Goal: Transaction & Acquisition: Purchase product/service

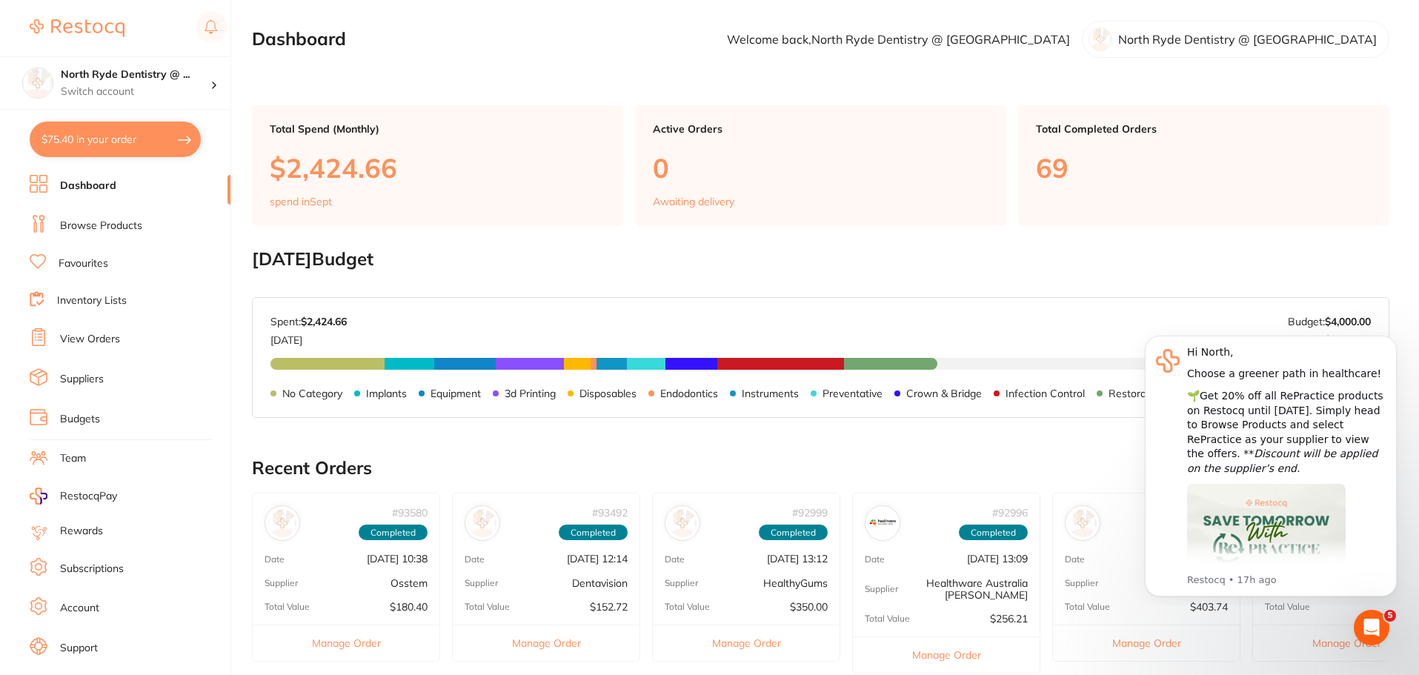
click at [82, 377] on link "Suppliers" at bounding box center [82, 379] width 44 height 15
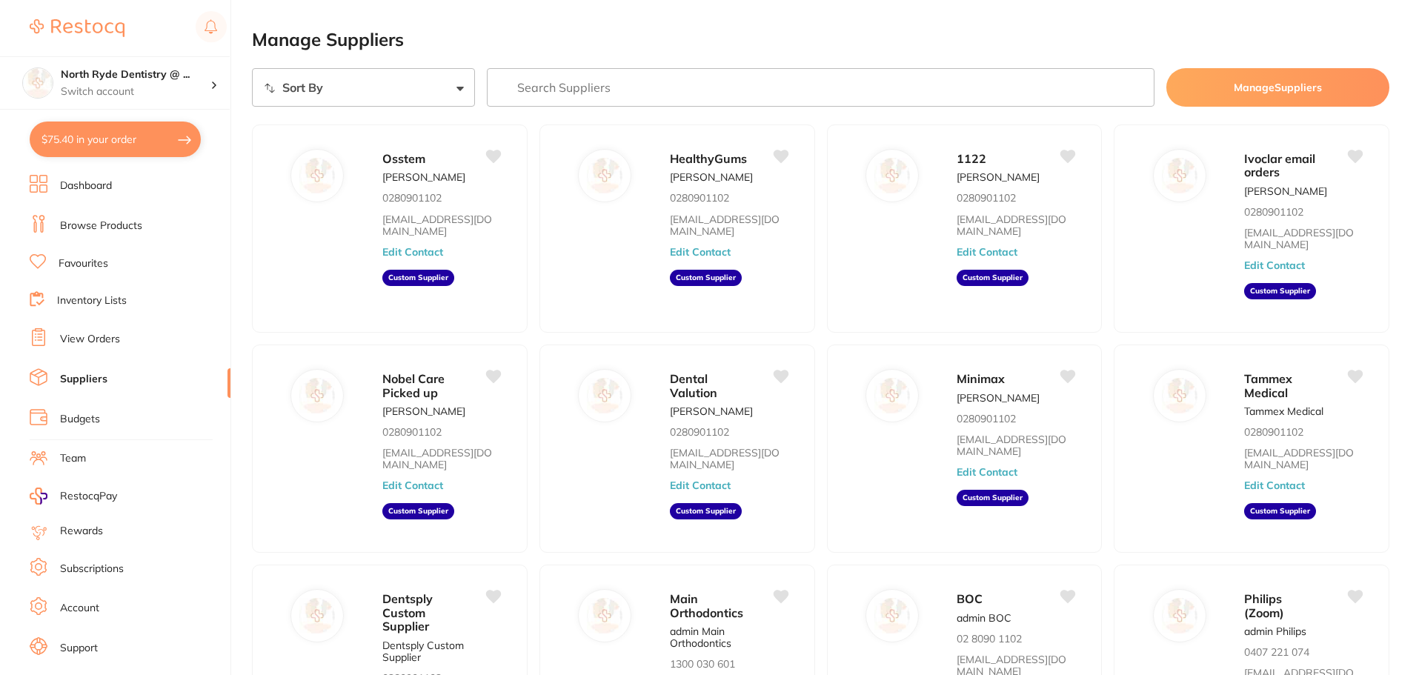
click at [90, 333] on link "View Orders" at bounding box center [90, 339] width 60 height 15
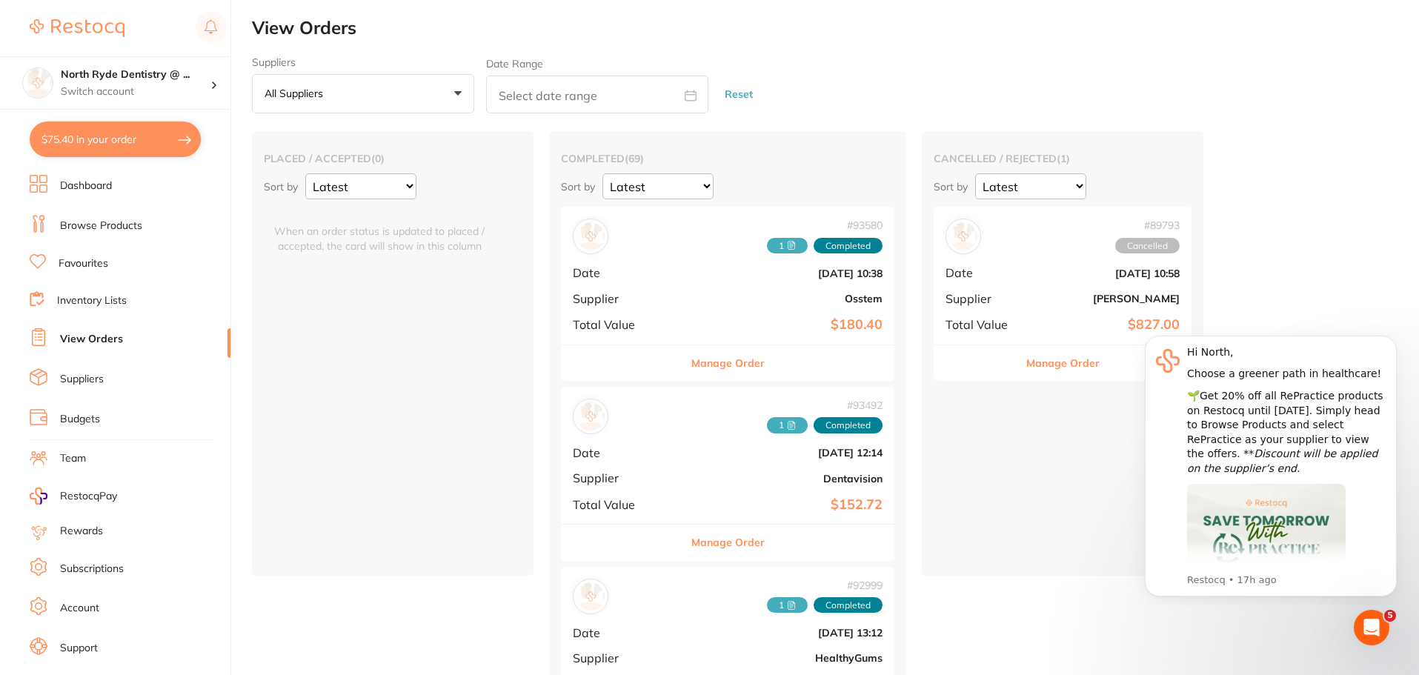
click at [82, 225] on link "Browse Products" at bounding box center [101, 226] width 82 height 15
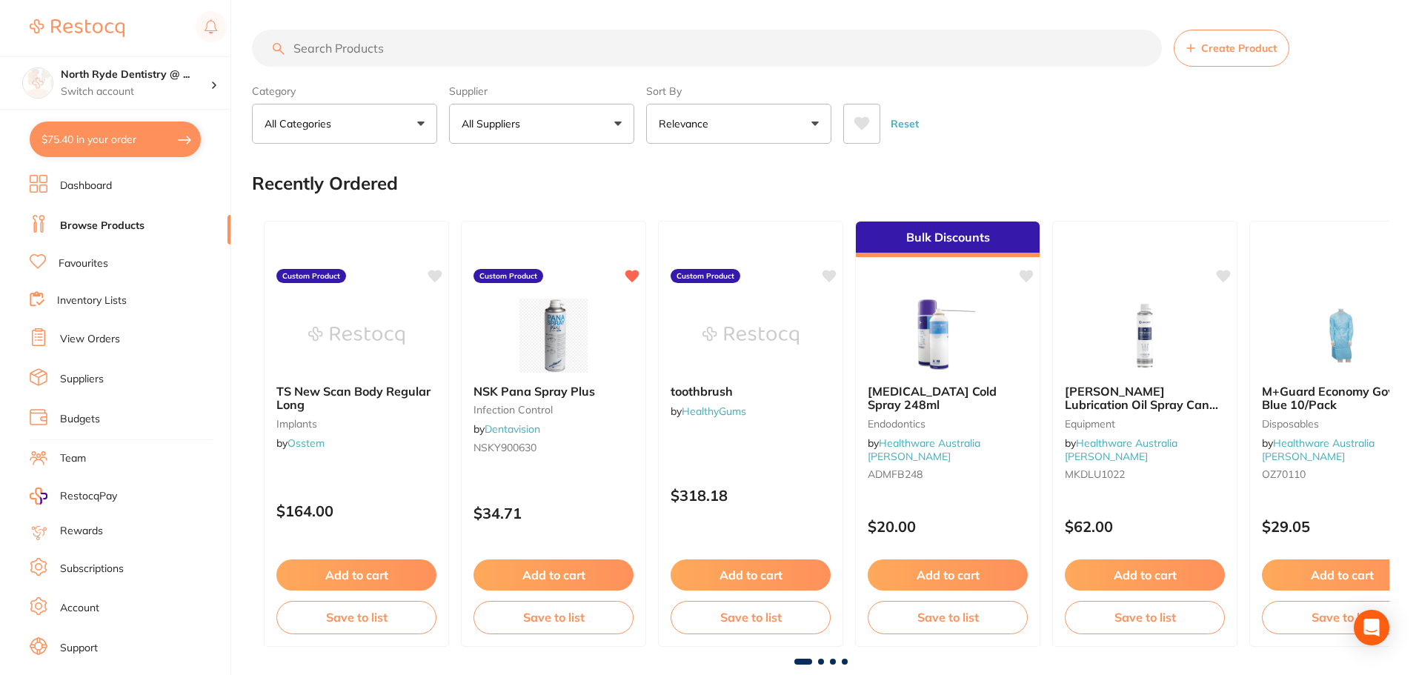
click at [84, 270] on link "Favourites" at bounding box center [84, 263] width 50 height 15
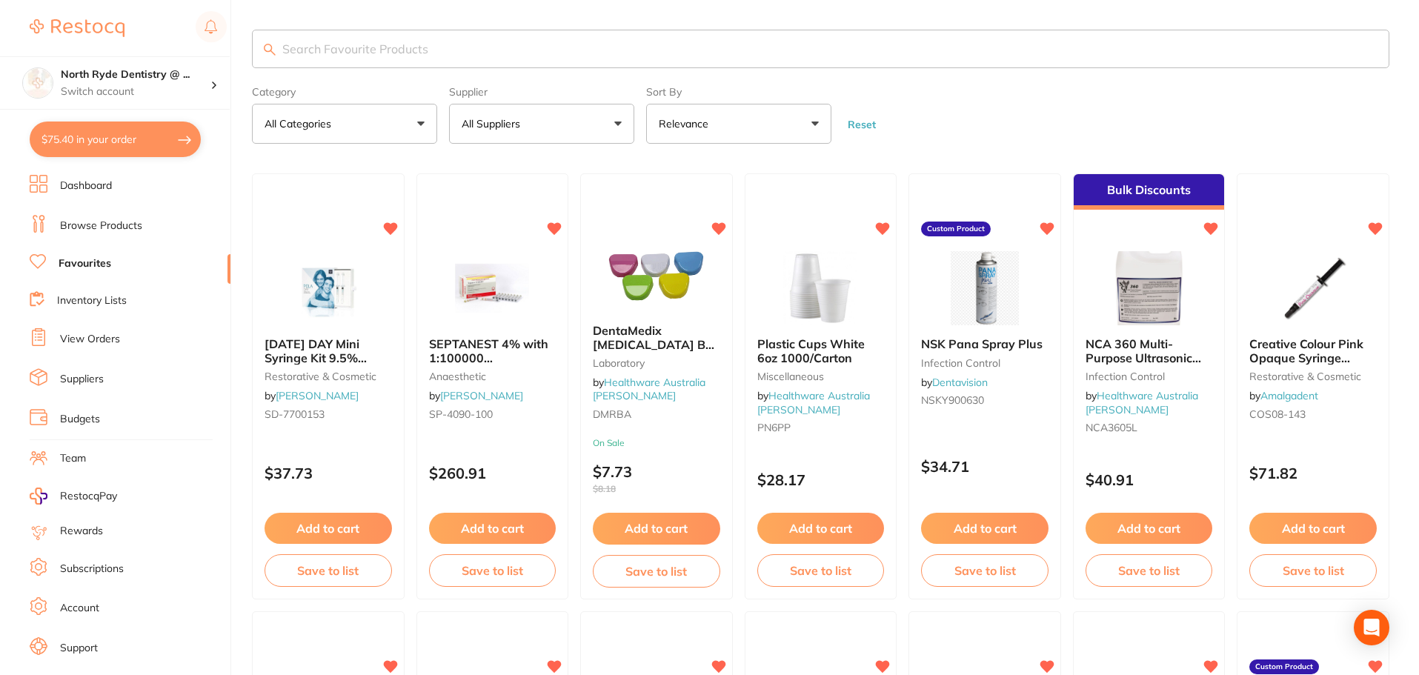
click at [322, 51] on input "search" at bounding box center [821, 49] width 1138 height 39
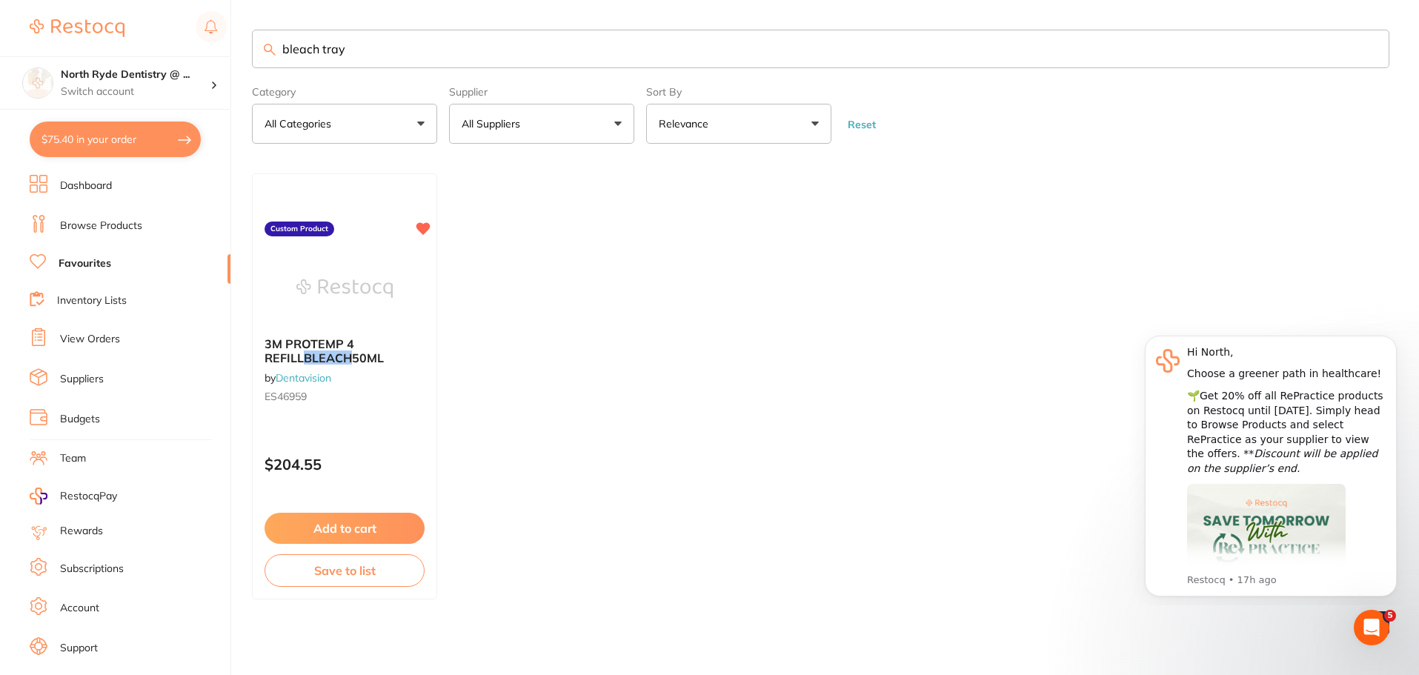
click at [319, 49] on input "bleach tray" at bounding box center [821, 49] width 1138 height 39
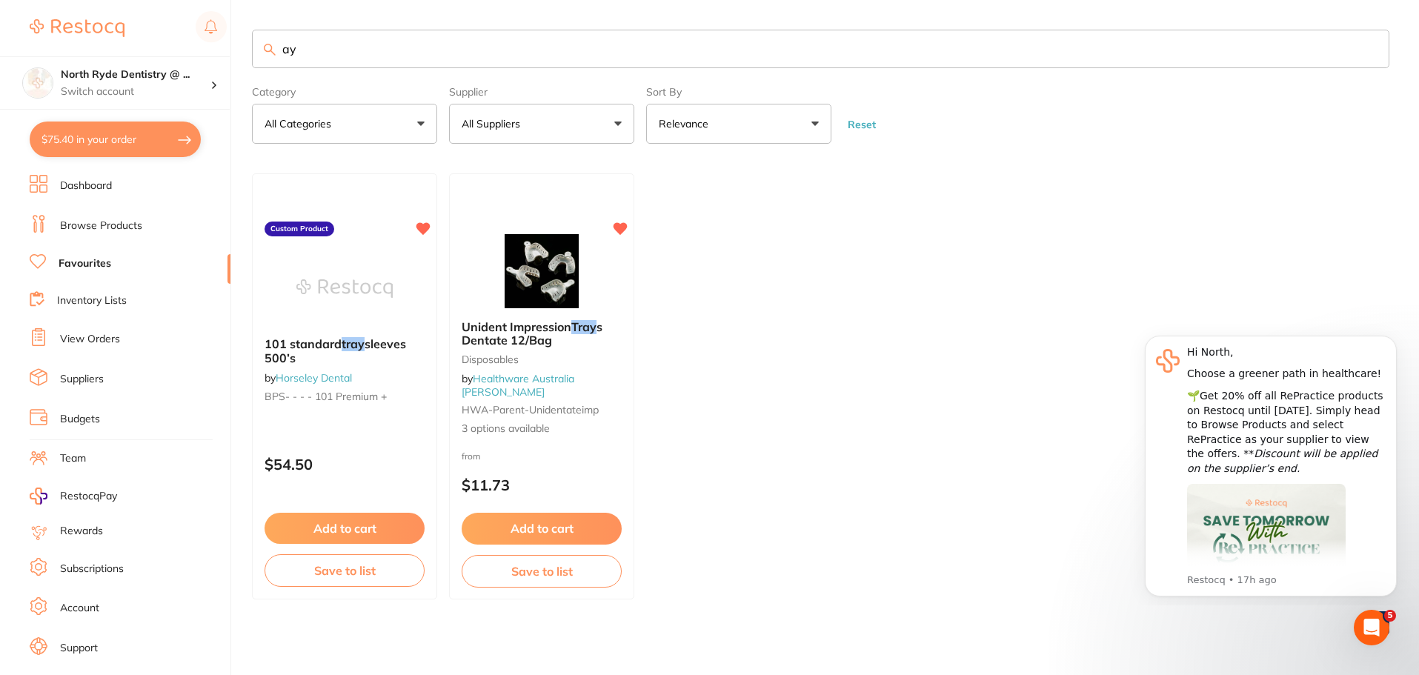
type input "y"
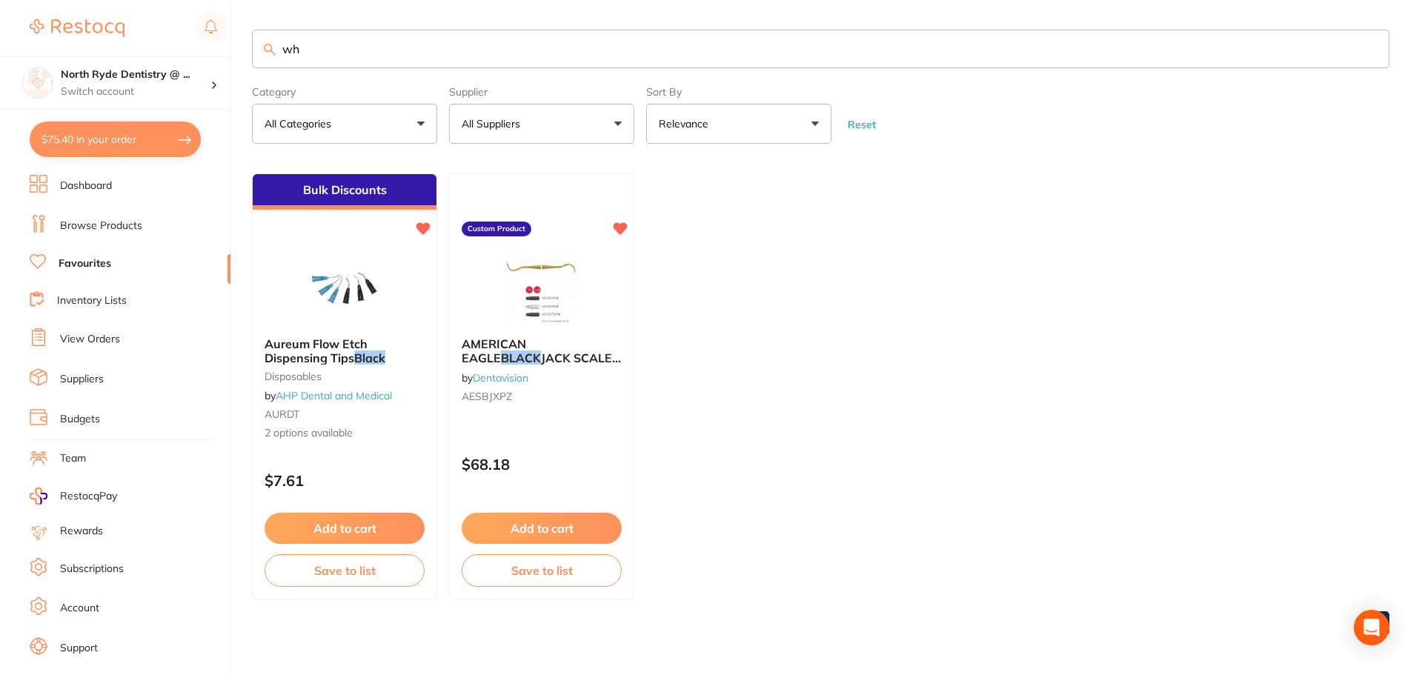
type input "w"
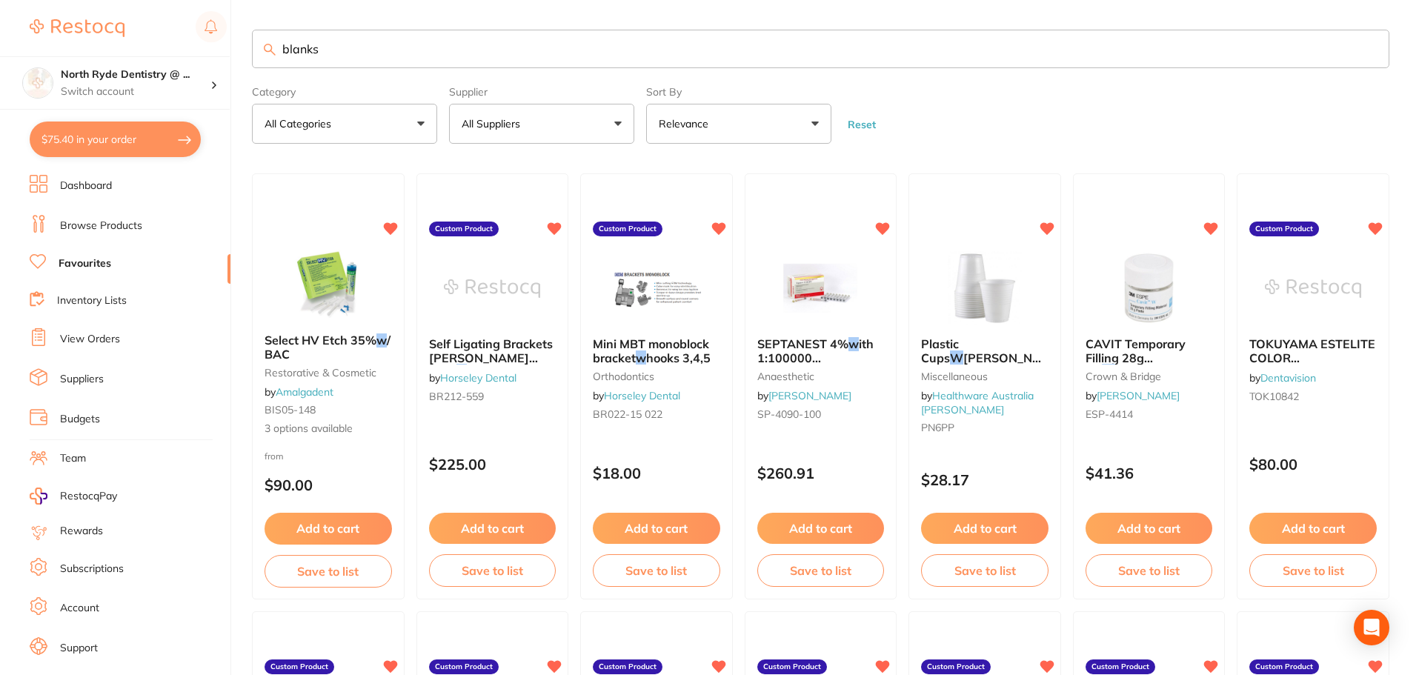
type input "blanks"
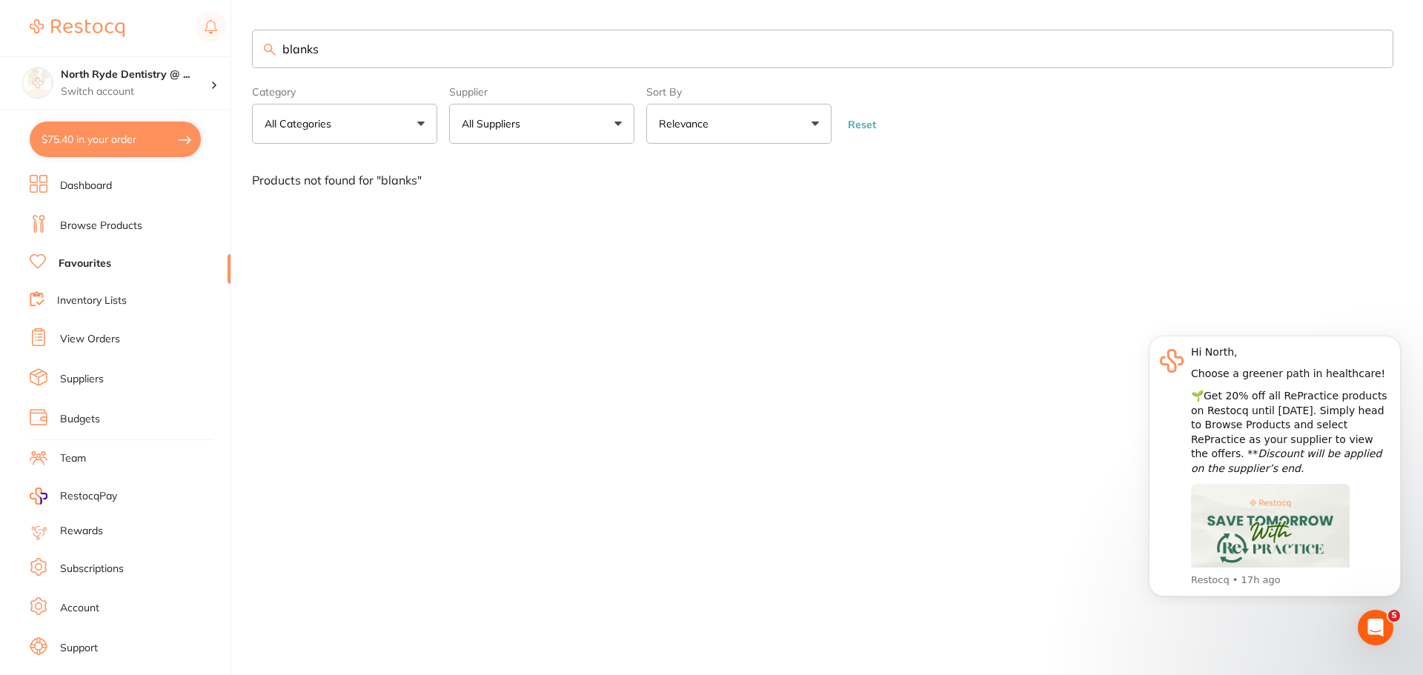
click at [79, 219] on link "Browse Products" at bounding box center [101, 226] width 82 height 15
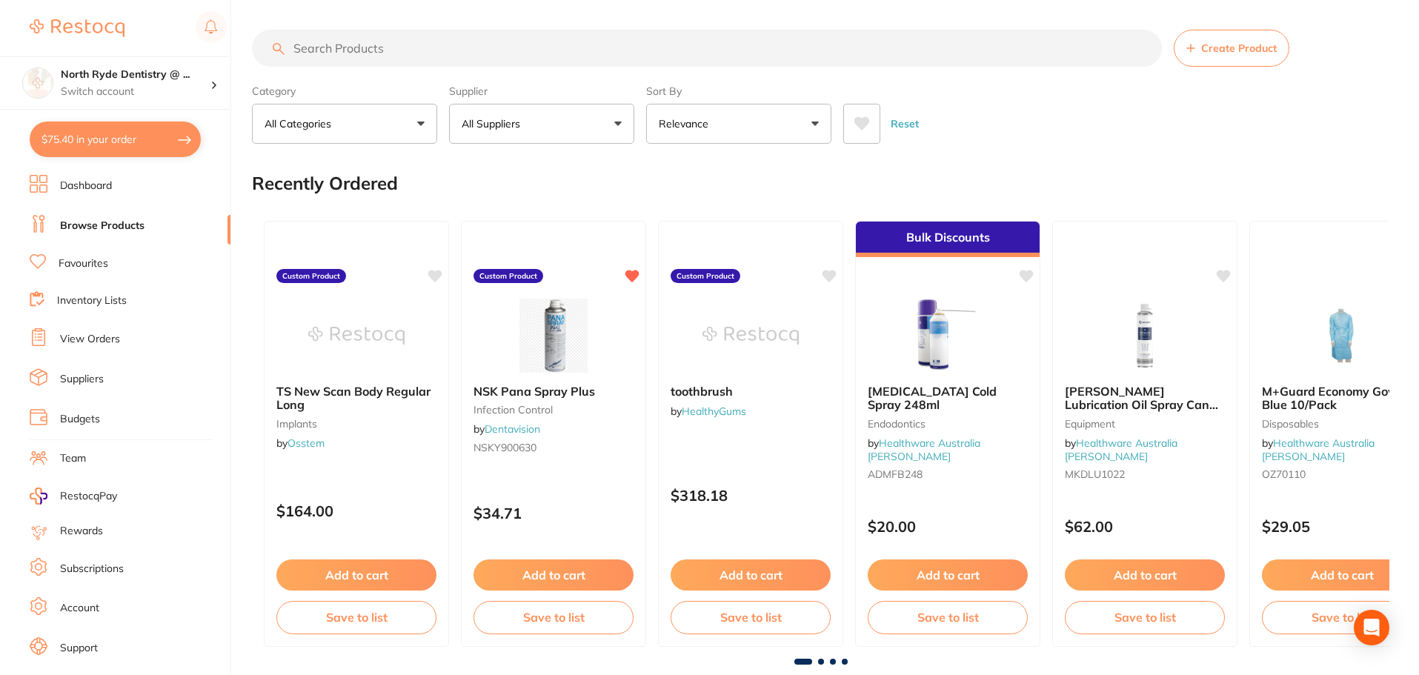
click at [404, 47] on input "search" at bounding box center [707, 48] width 910 height 37
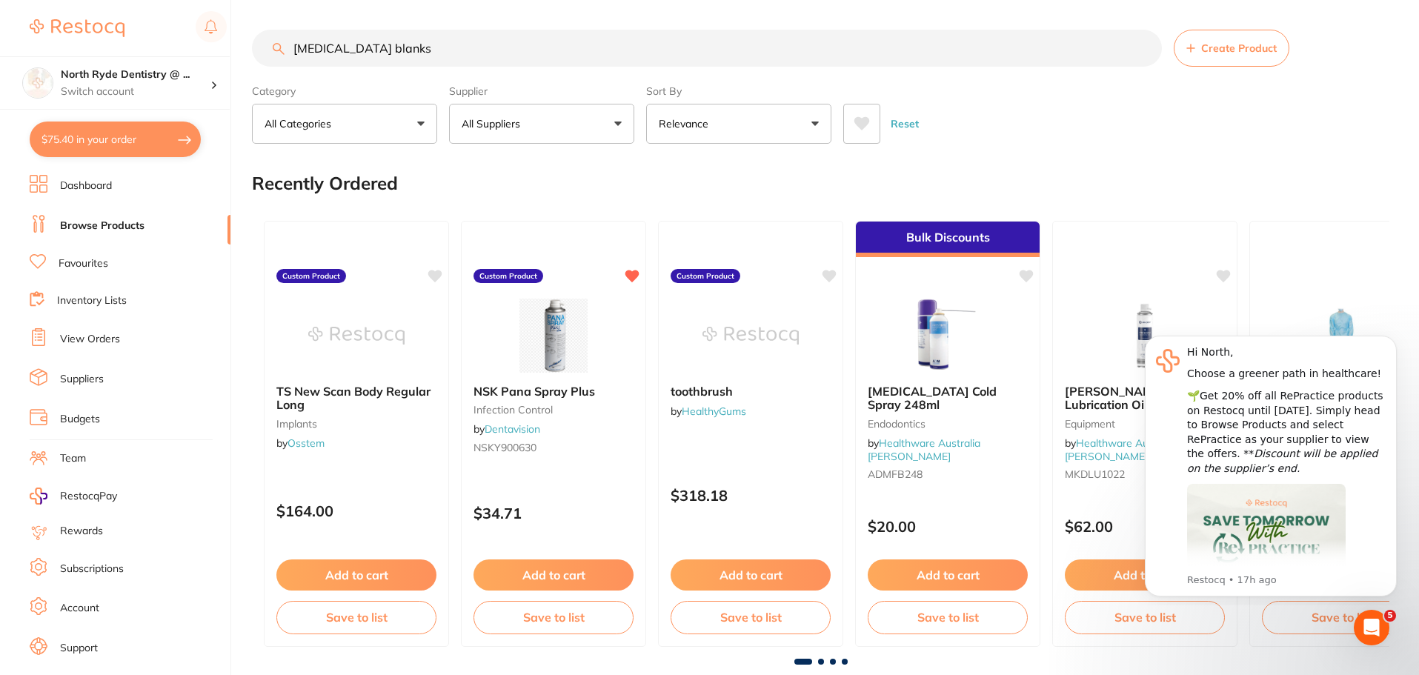
type input "[MEDICAL_DATA] blanks"
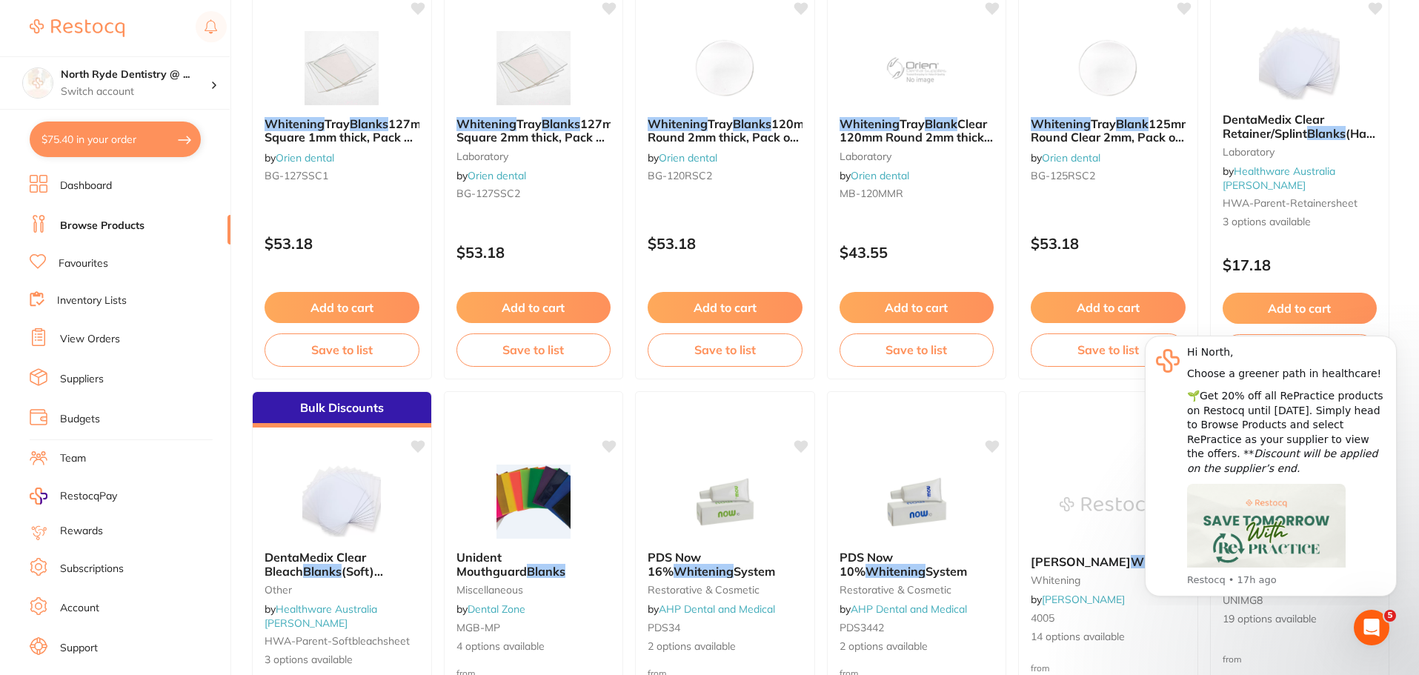
scroll to position [296, 0]
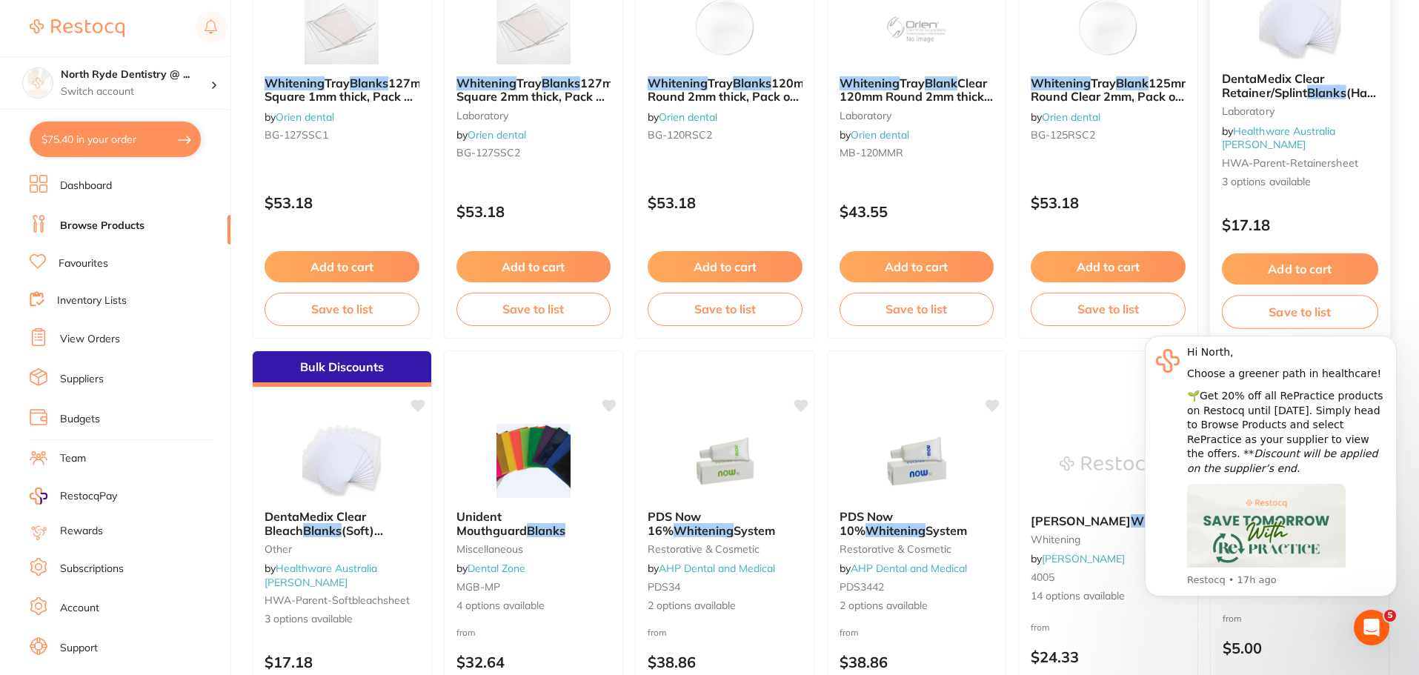
click at [1300, 66] on div "DentaMedix Clear Retainer/Splint Blanks (Hard)127mm X 127 mm Sheets Laboratory …" at bounding box center [1300, 131] width 180 height 142
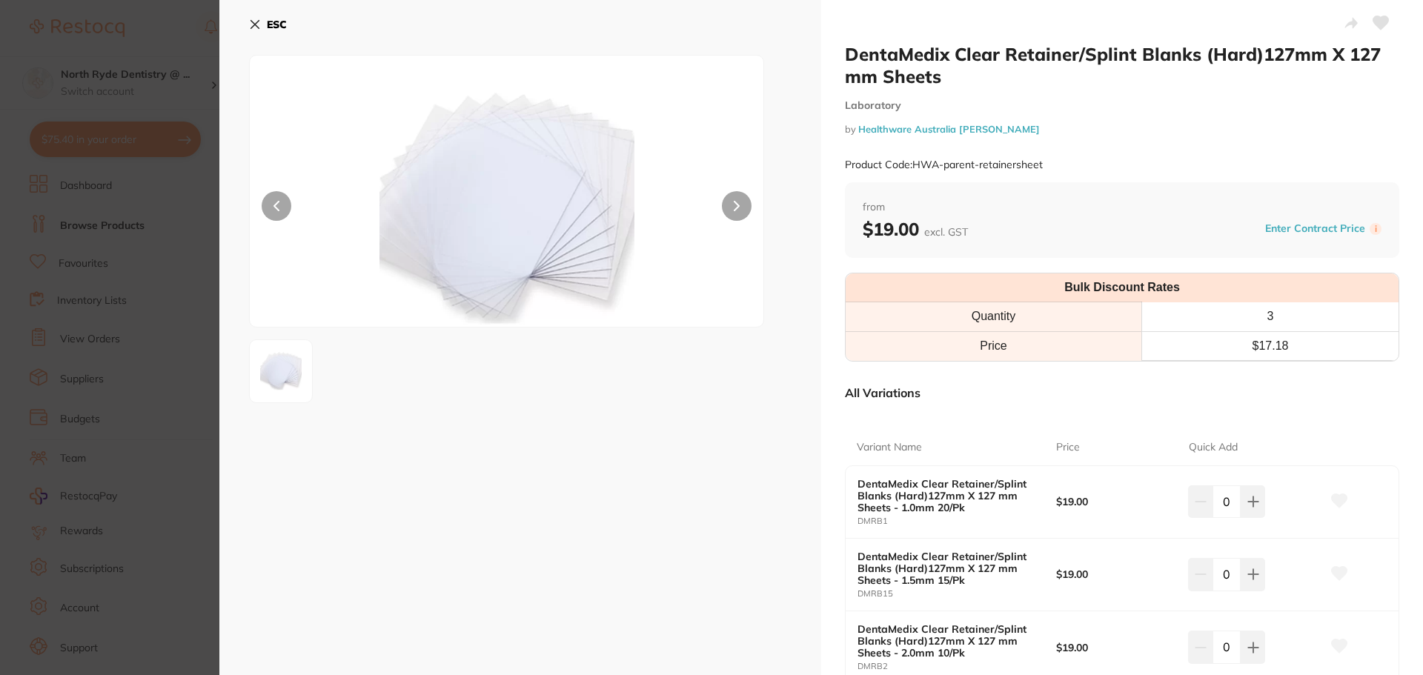
click at [253, 29] on icon at bounding box center [255, 25] width 12 height 12
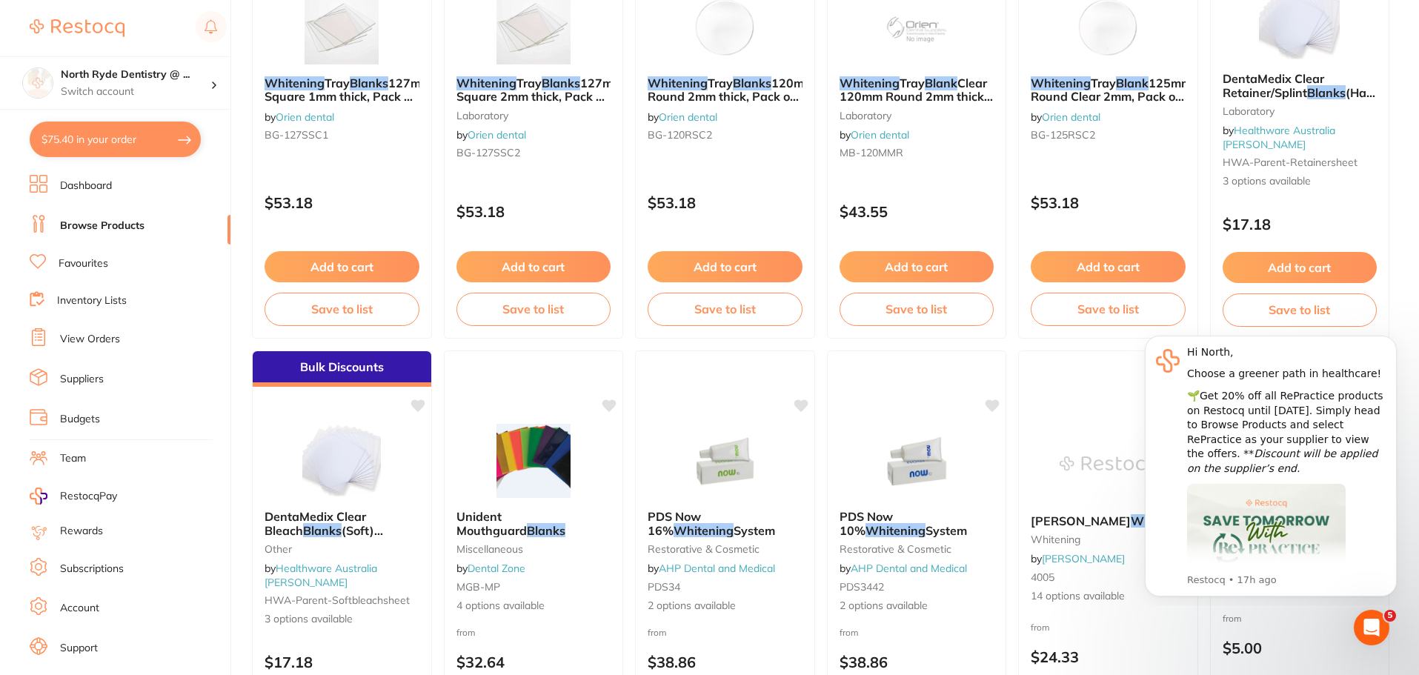
click at [90, 346] on link "View Orders" at bounding box center [90, 339] width 60 height 15
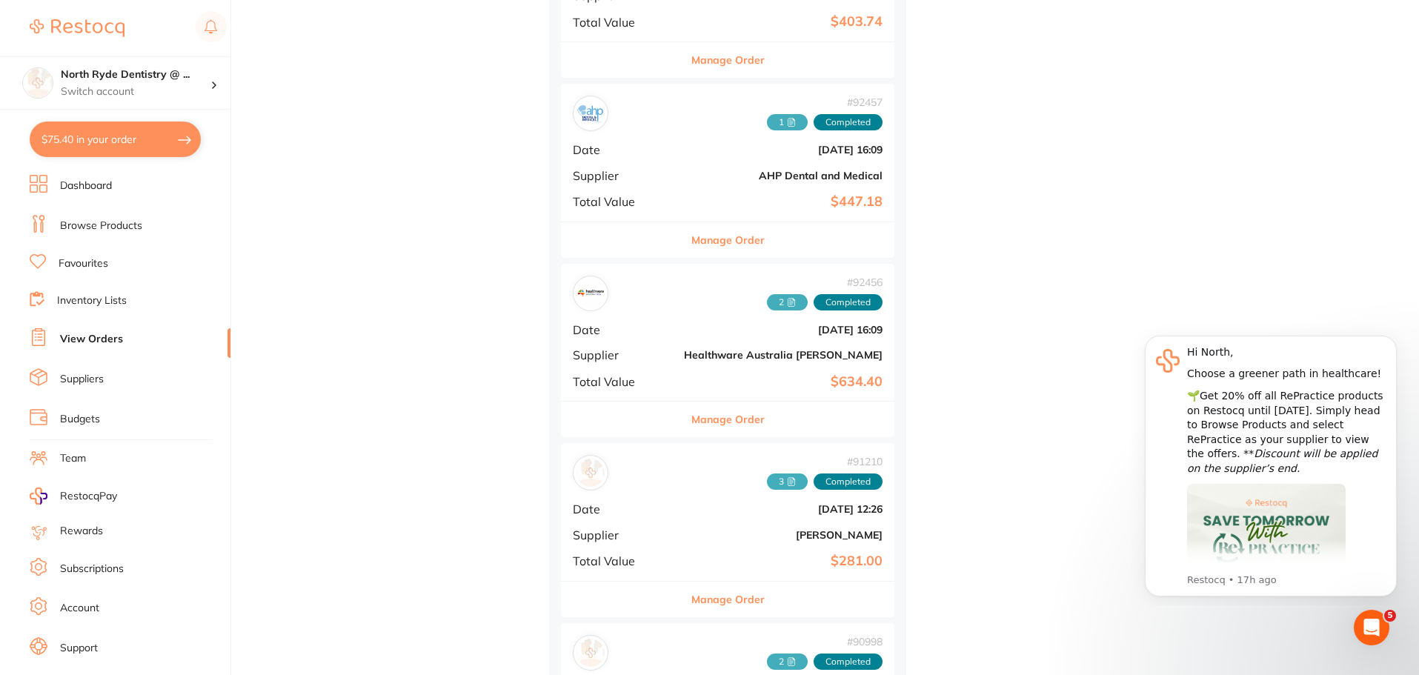
scroll to position [1038, 0]
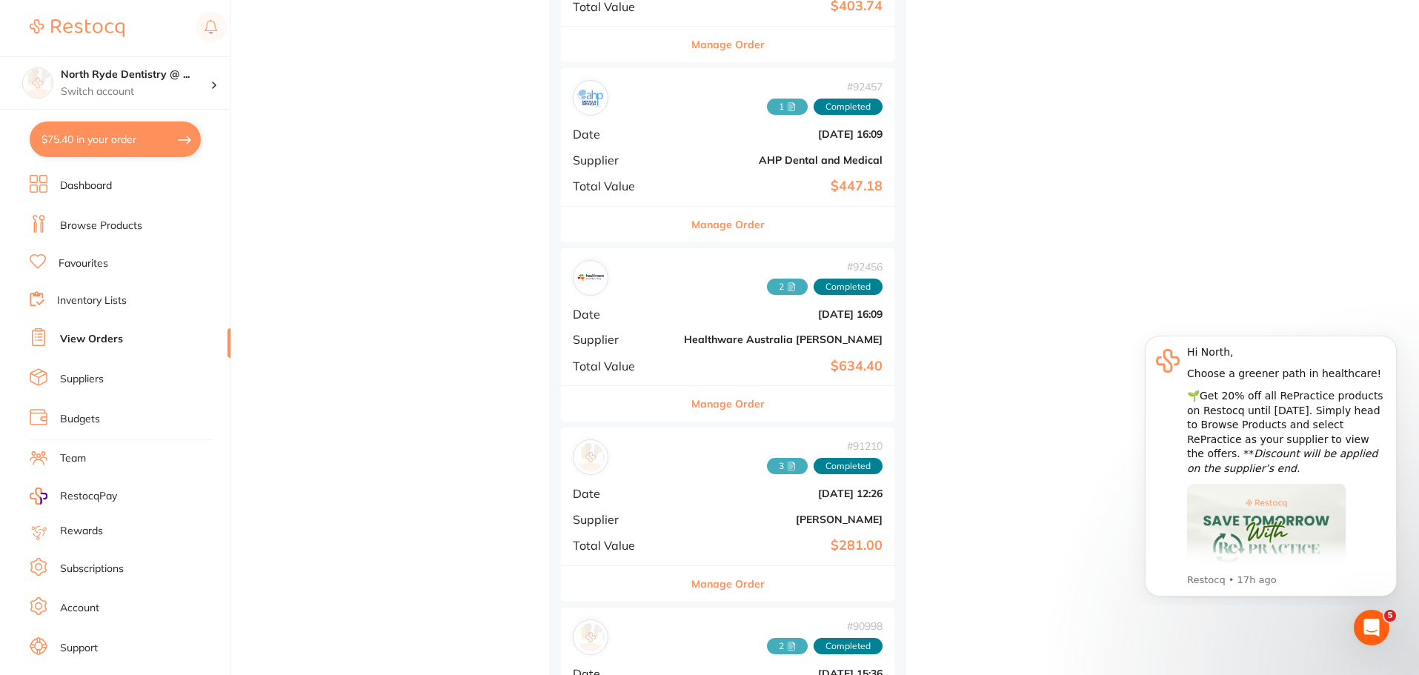
click at [692, 400] on button "Manage Order" at bounding box center [728, 404] width 73 height 36
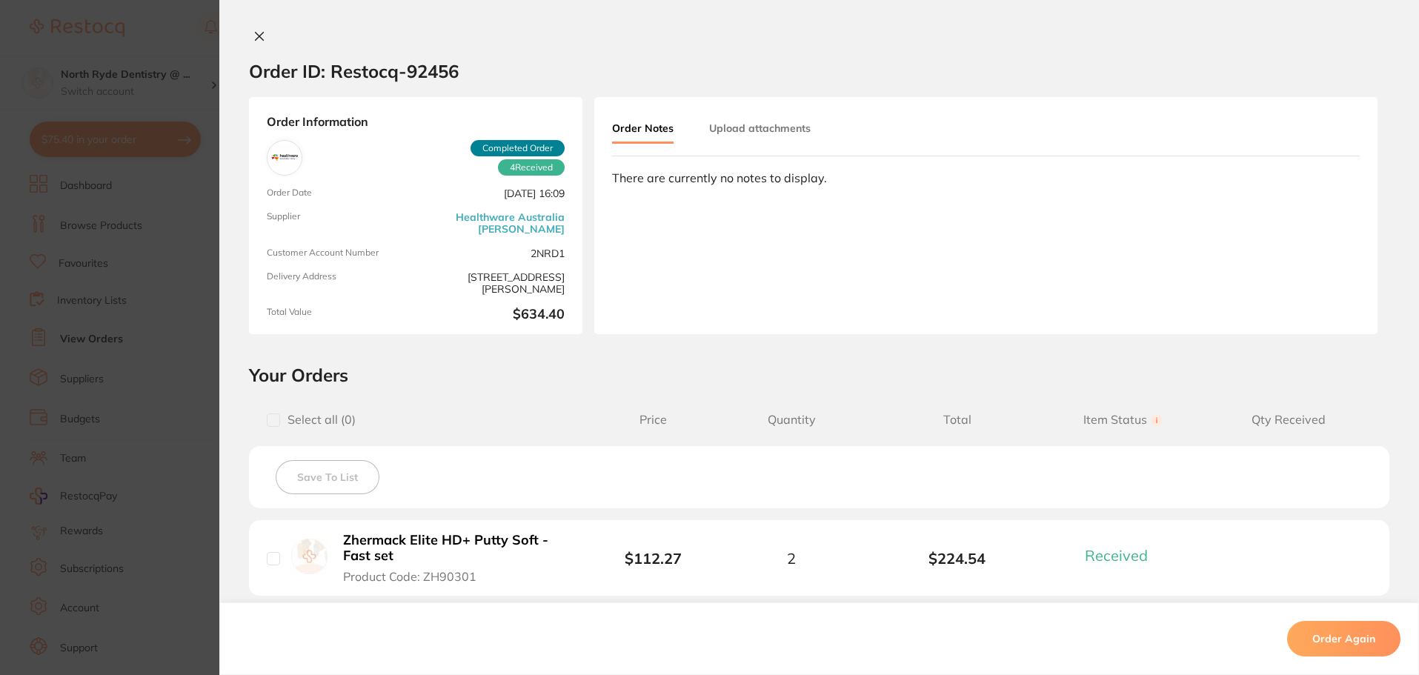
click at [256, 38] on icon at bounding box center [260, 37] width 8 height 8
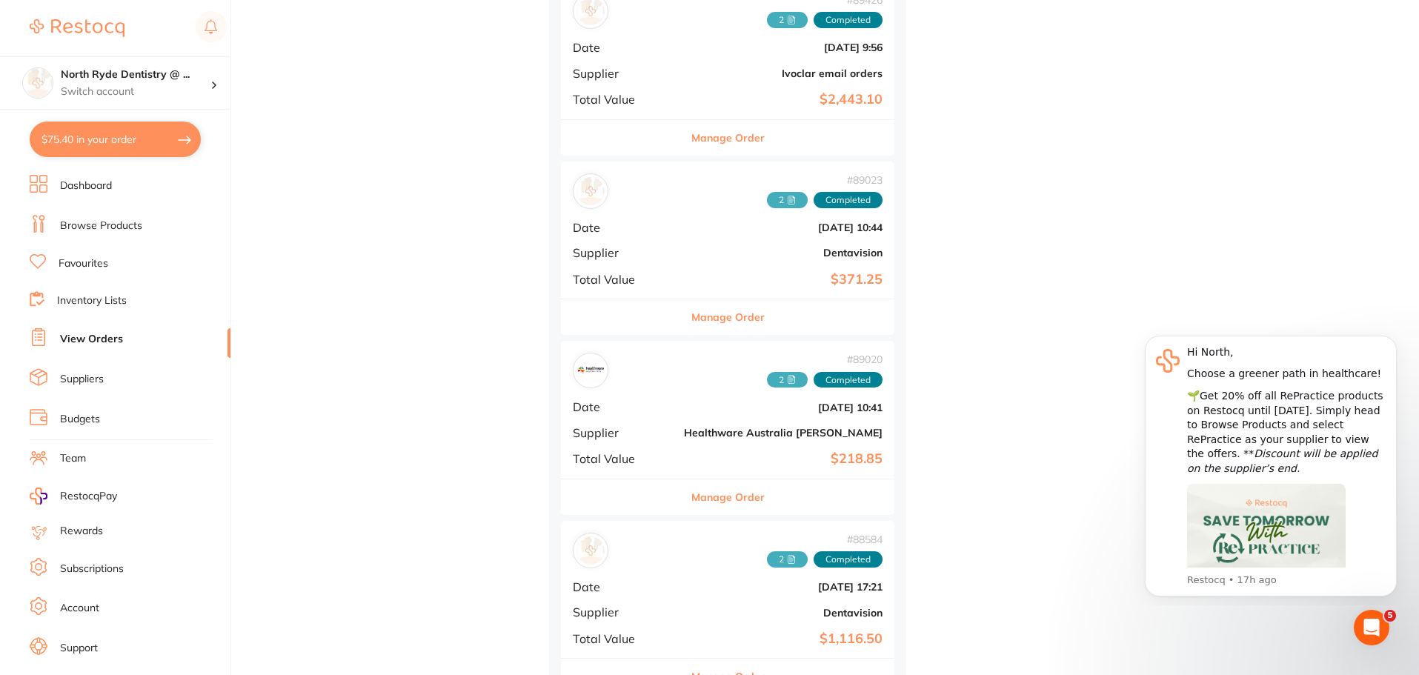
click at [692, 494] on button "Manage Order" at bounding box center [728, 498] width 73 height 36
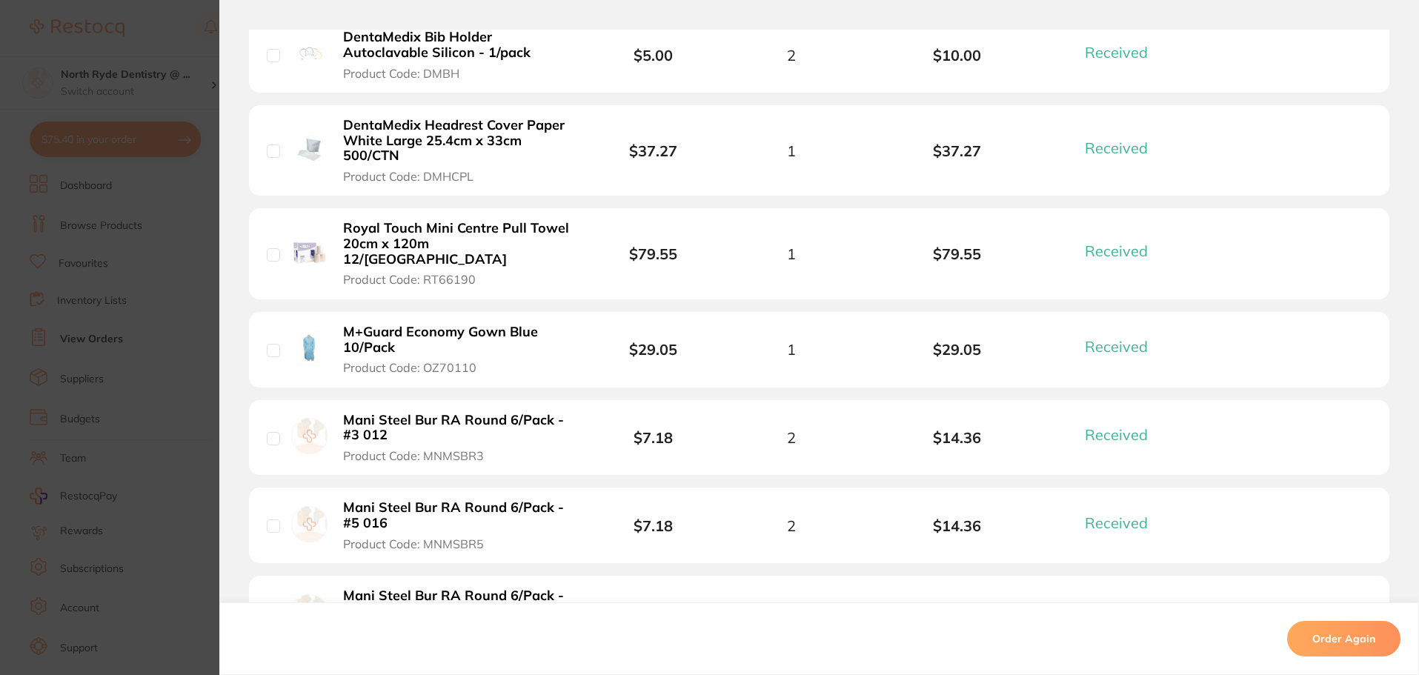
scroll to position [519, 0]
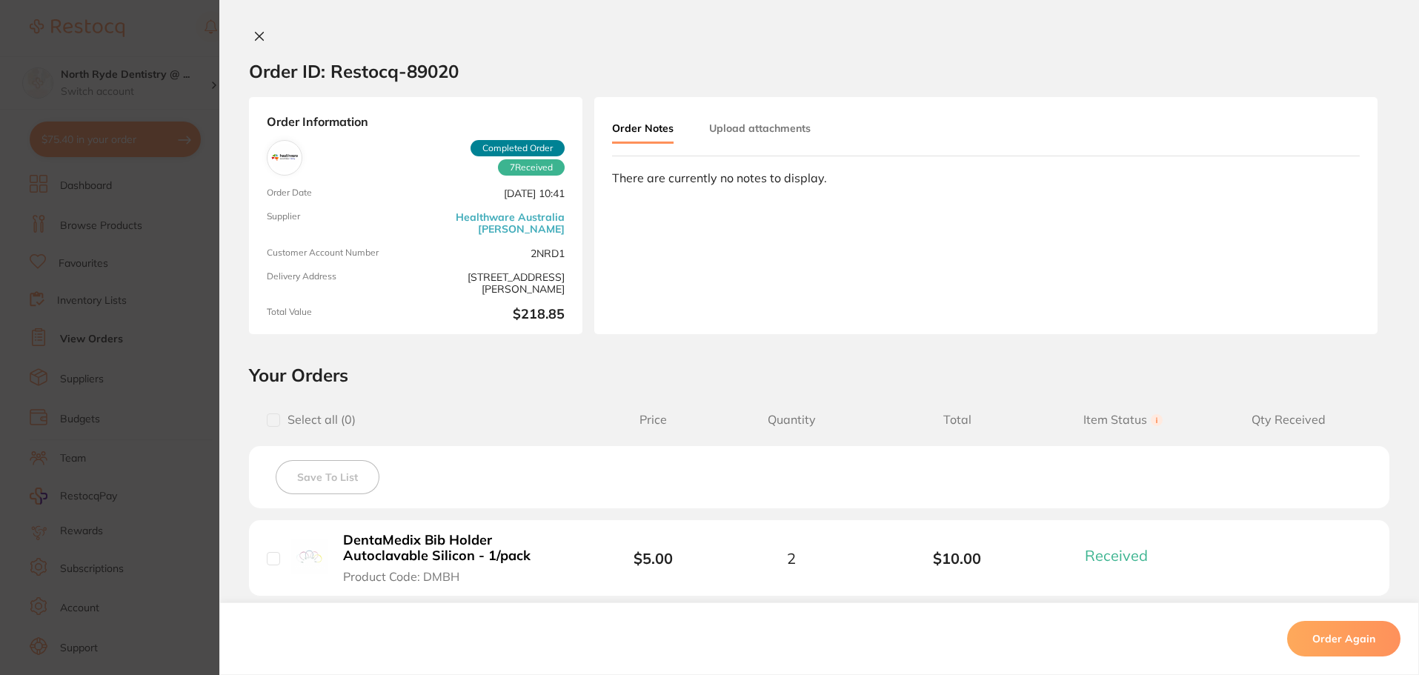
click at [259, 34] on icon at bounding box center [259, 36] width 12 height 12
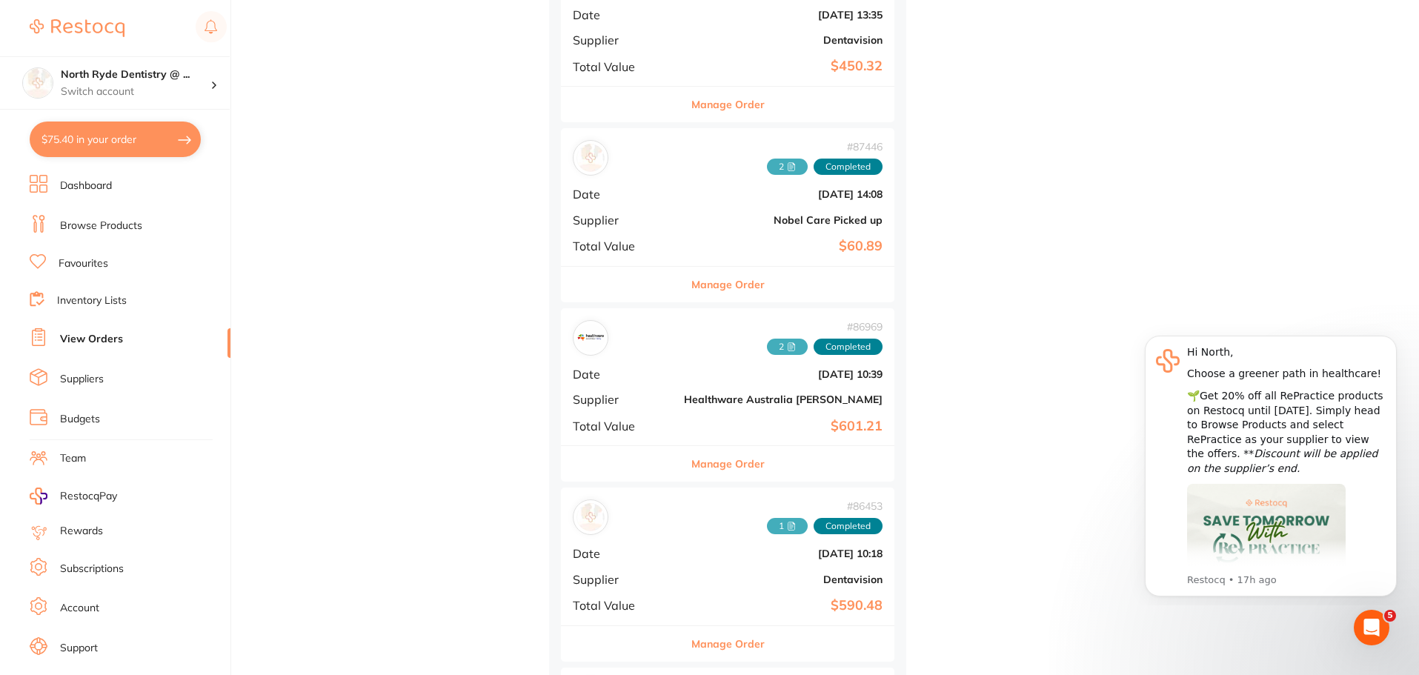
click at [707, 465] on button "Manage Order" at bounding box center [728, 464] width 73 height 36
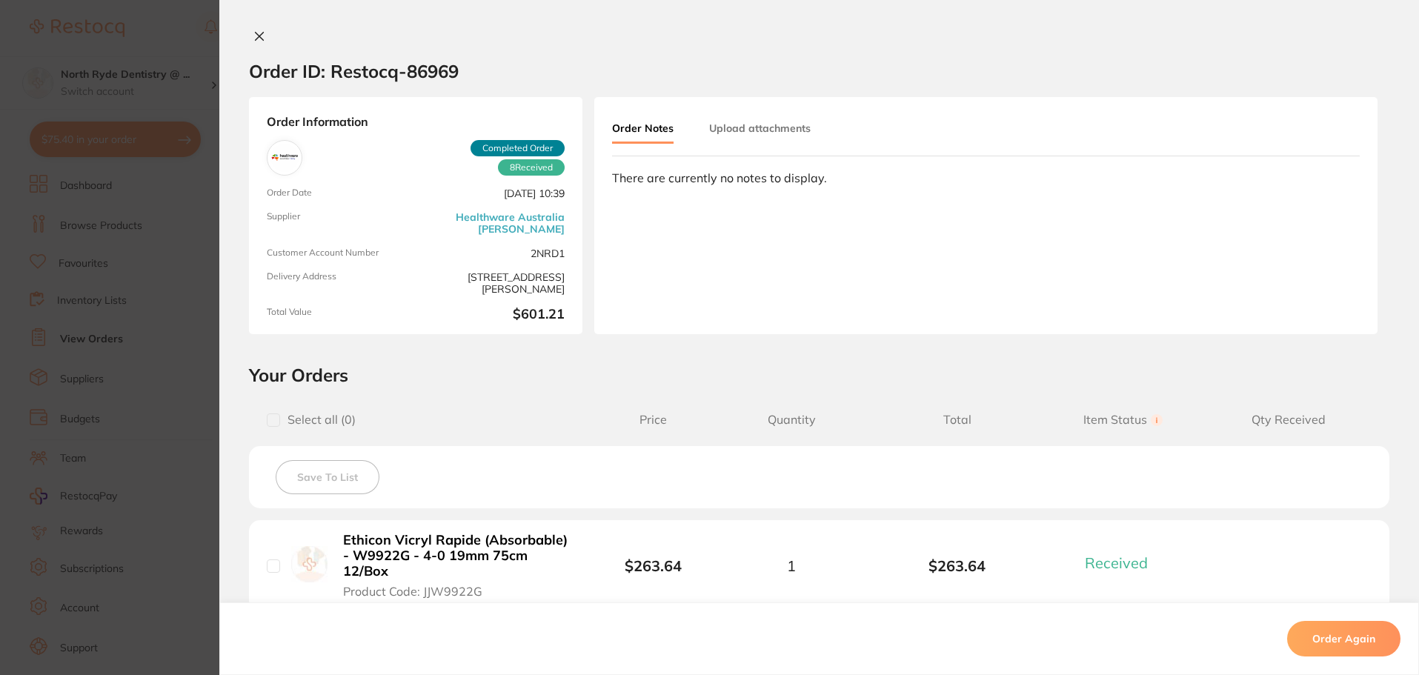
click at [256, 33] on icon at bounding box center [259, 36] width 12 height 12
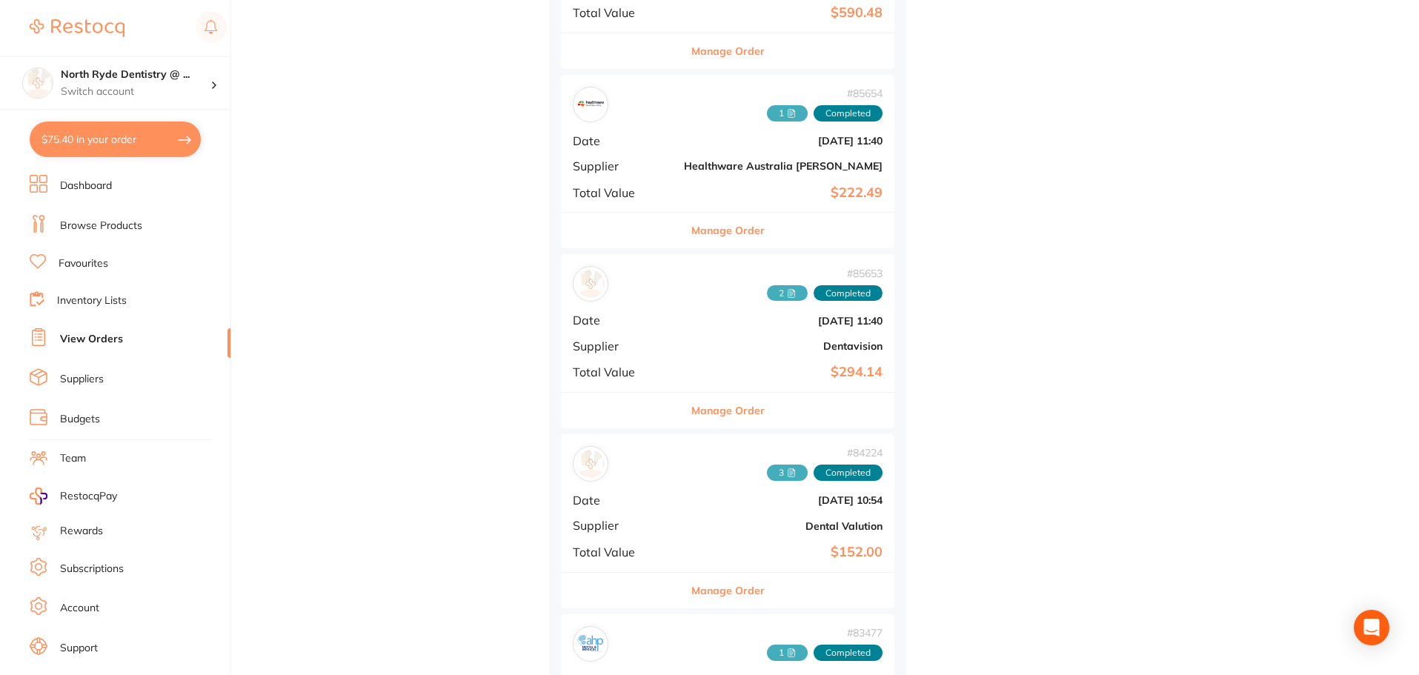
click at [692, 232] on button "Manage Order" at bounding box center [728, 231] width 73 height 36
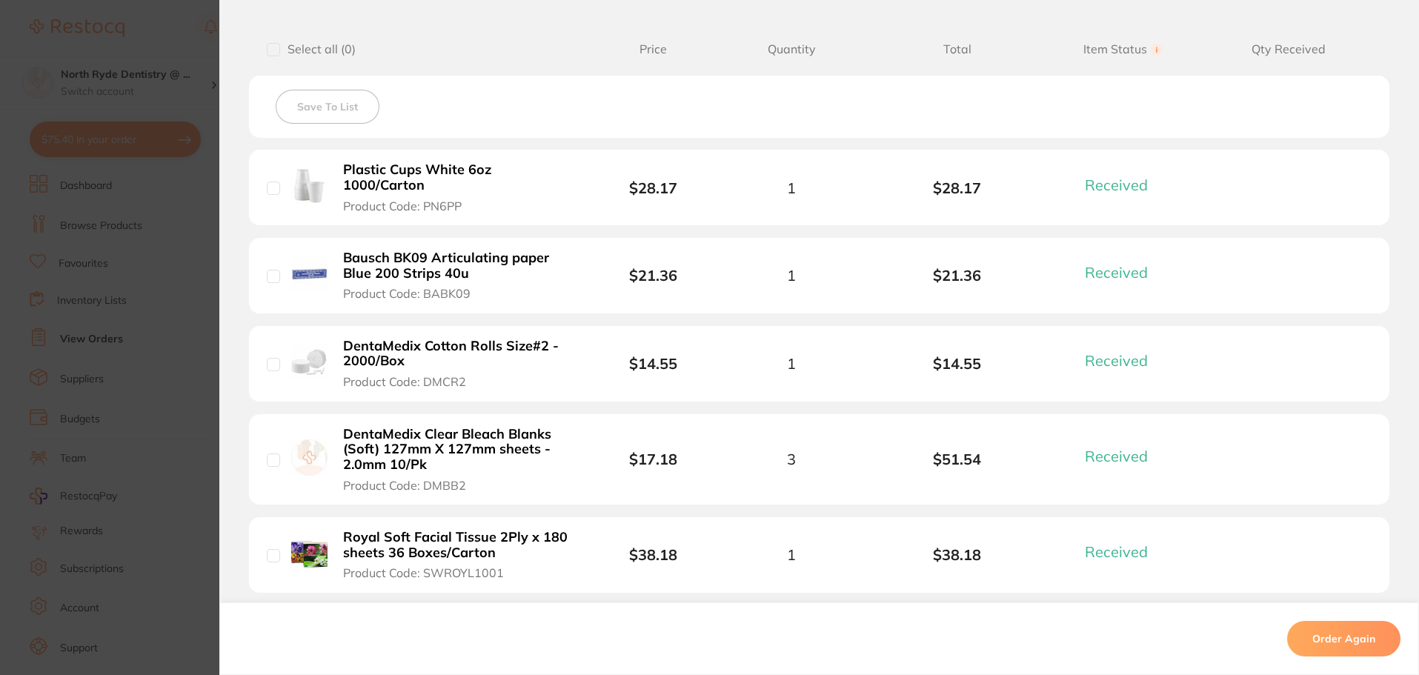
click at [428, 439] on b "DentaMedix Clear Bleach Blanks (Soft) 127mm X 127mm sheets - 2.0mm 10/Pk" at bounding box center [457, 450] width 229 height 46
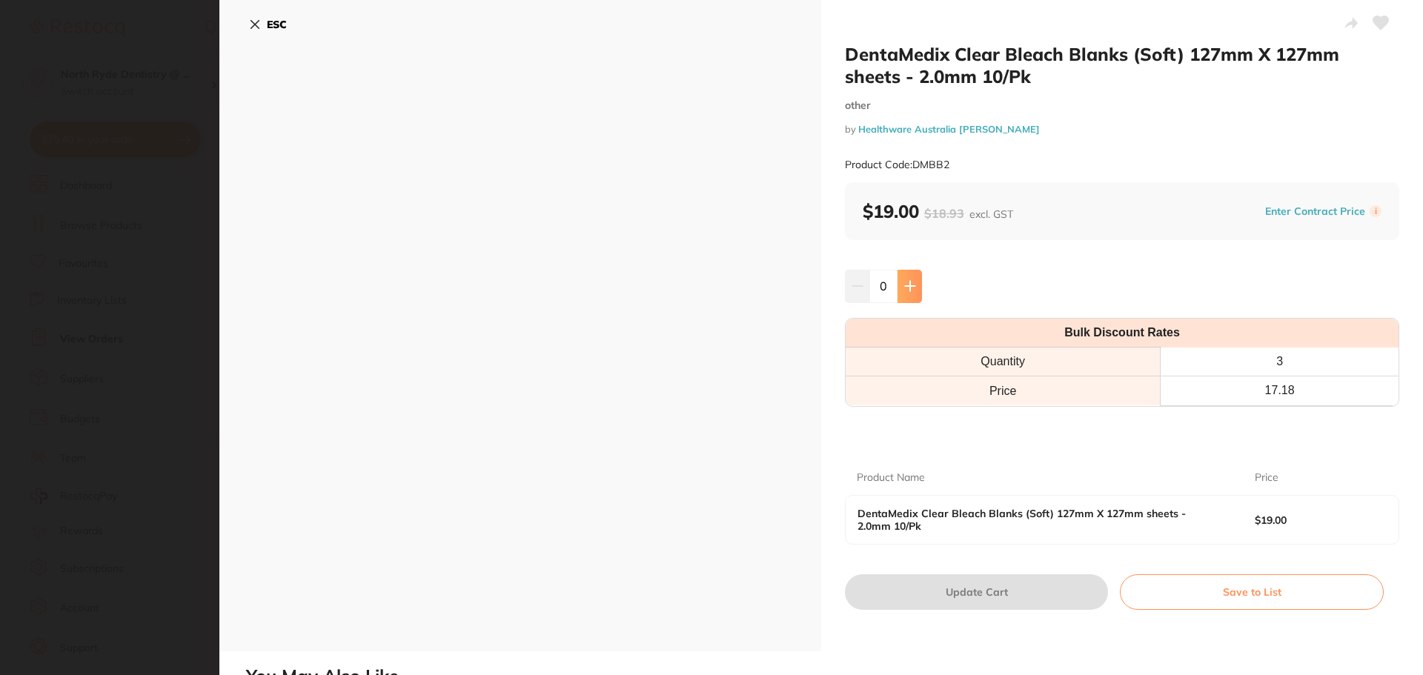
click at [915, 286] on button at bounding box center [910, 286] width 24 height 33
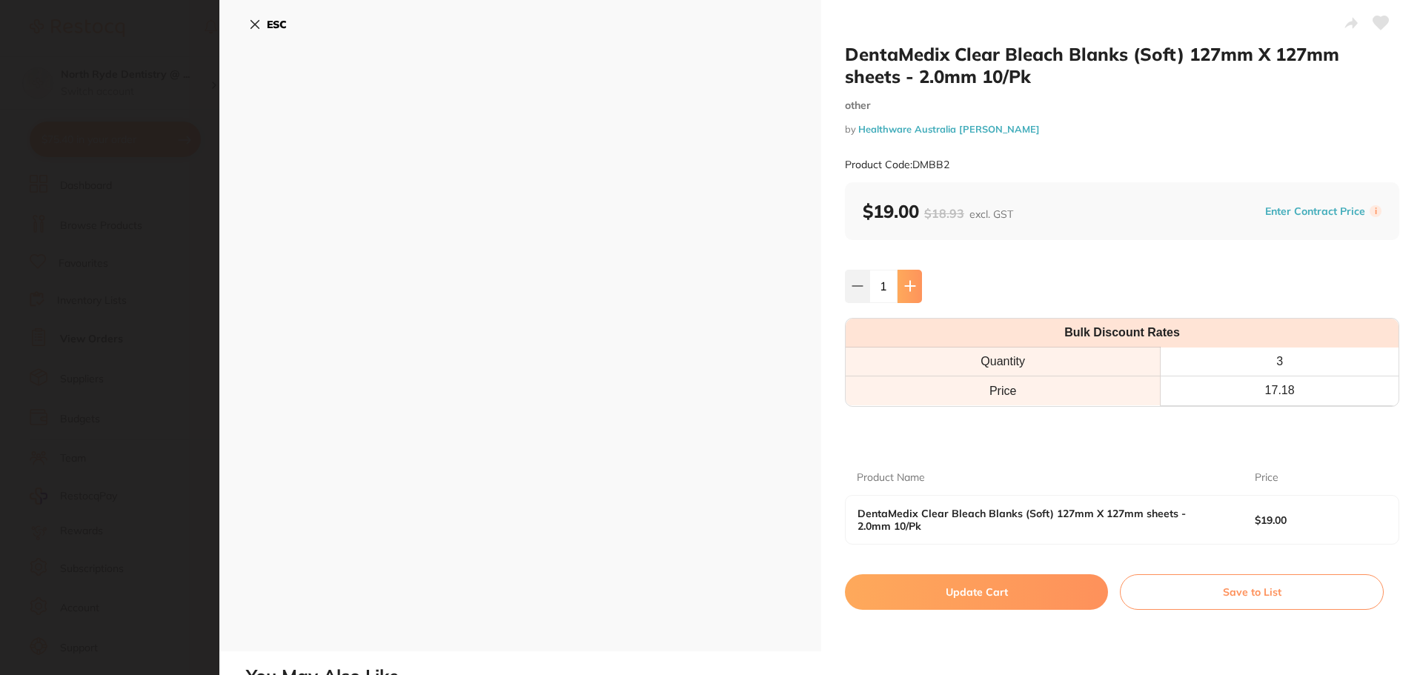
click at [915, 286] on button at bounding box center [910, 286] width 24 height 33
type input "4"
click at [1002, 592] on button "Update Cart" at bounding box center [976, 592] width 263 height 36
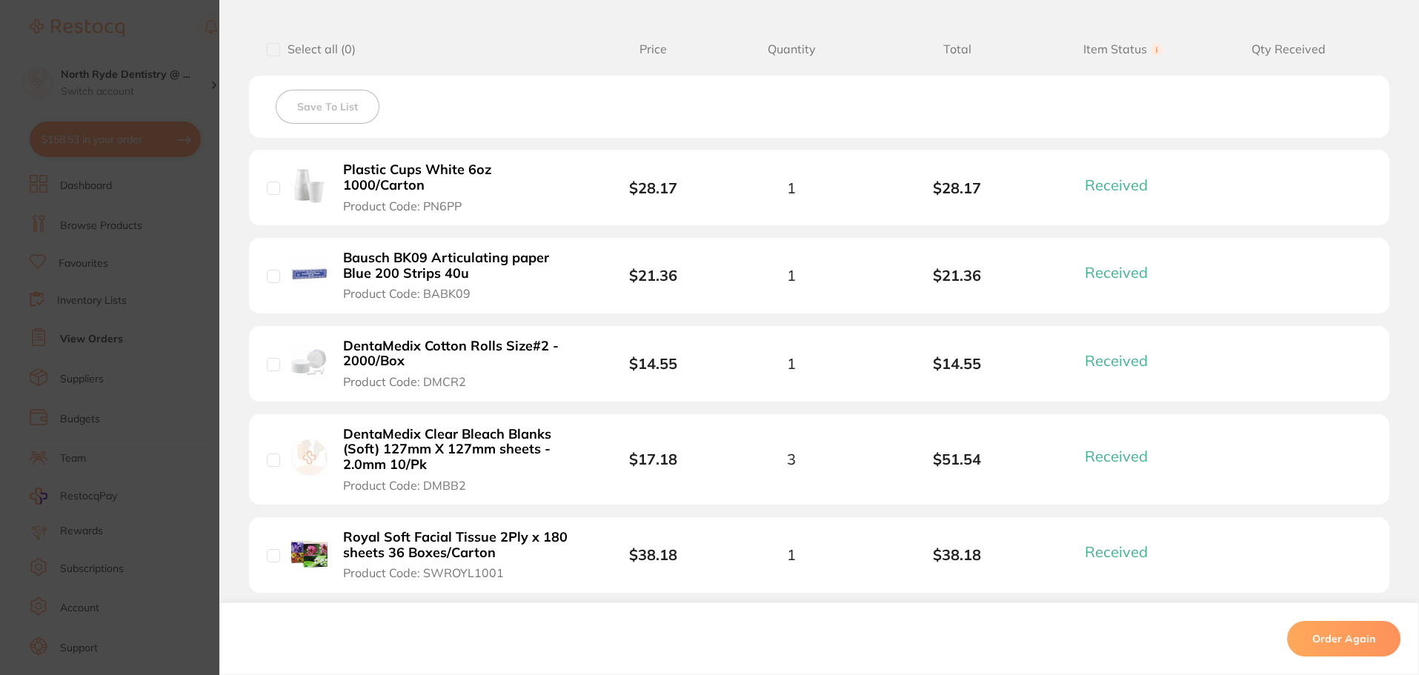
click at [122, 147] on section "Order ID: Restocq- 85654 Order Information 7 Received Completed Order Order Dat…" at bounding box center [709, 337] width 1419 height 675
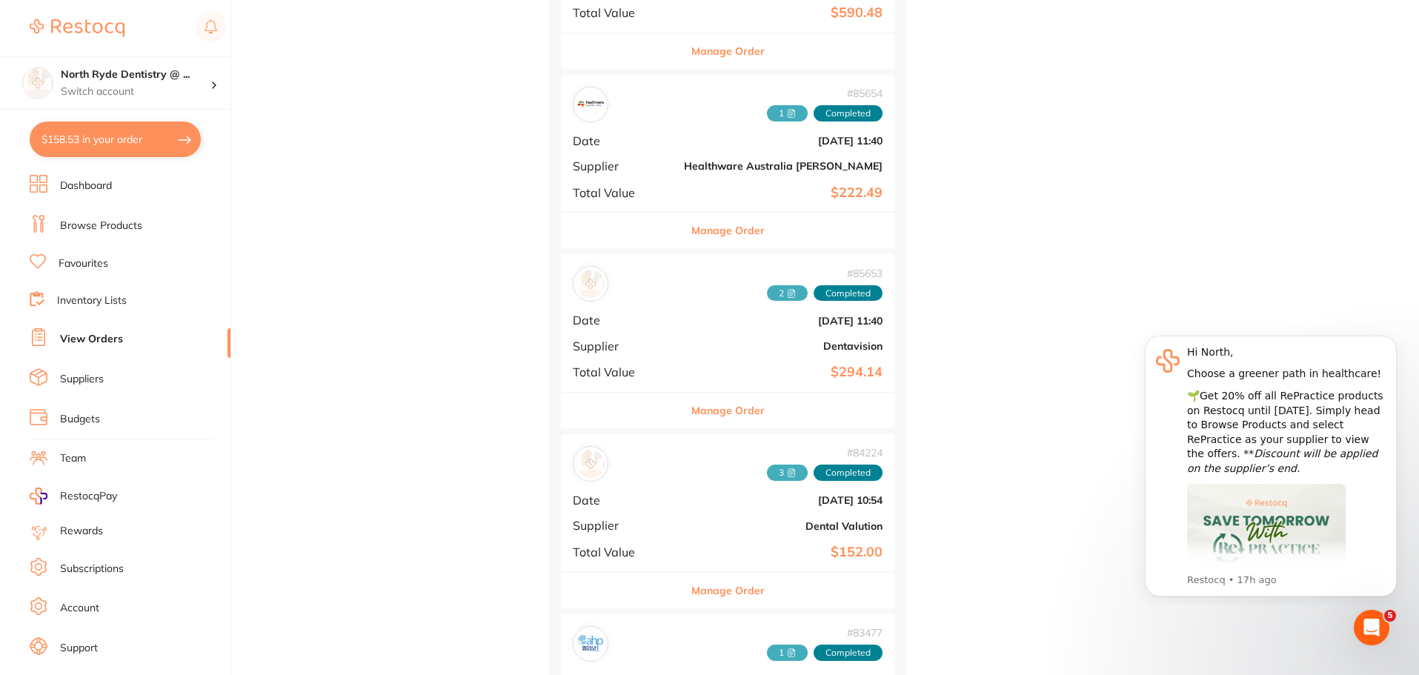
click at [122, 147] on button "$158.53 in your order" at bounding box center [115, 140] width 171 height 36
checkbox input "true"
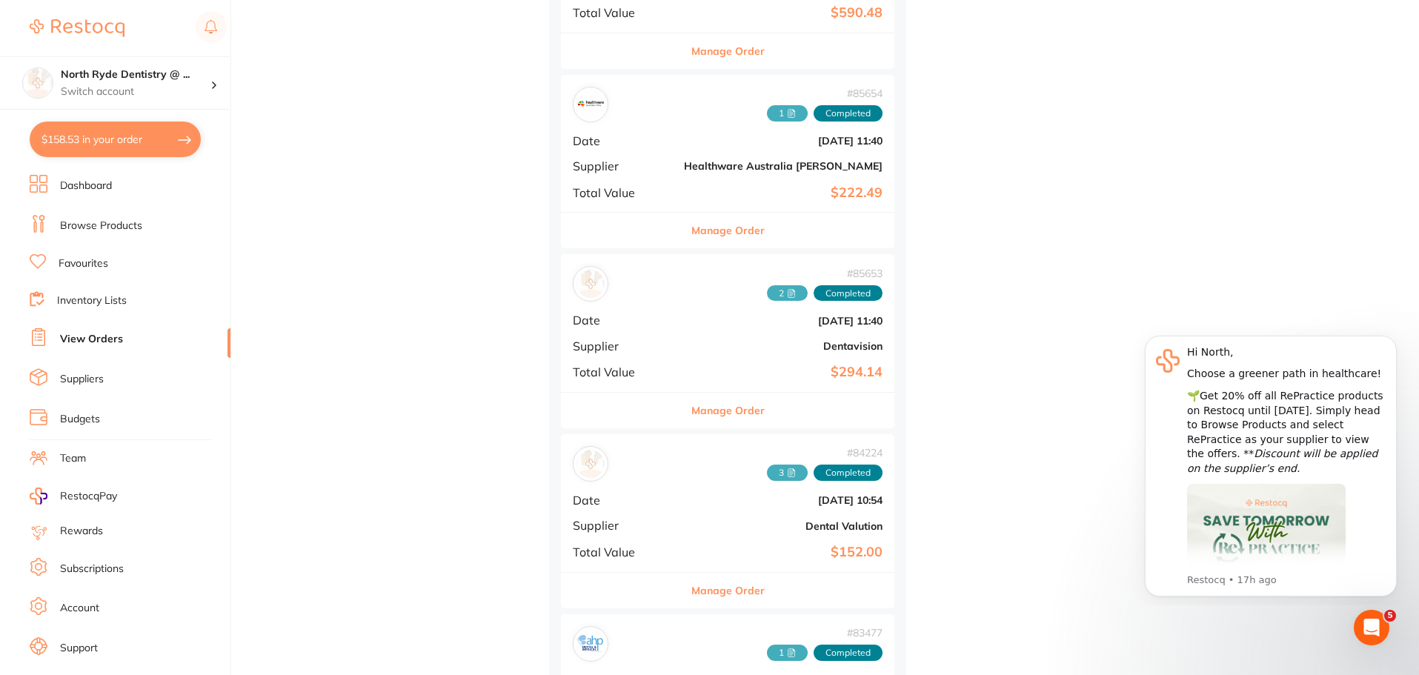
checkbox input "true"
